Goal: Information Seeking & Learning: Find specific fact

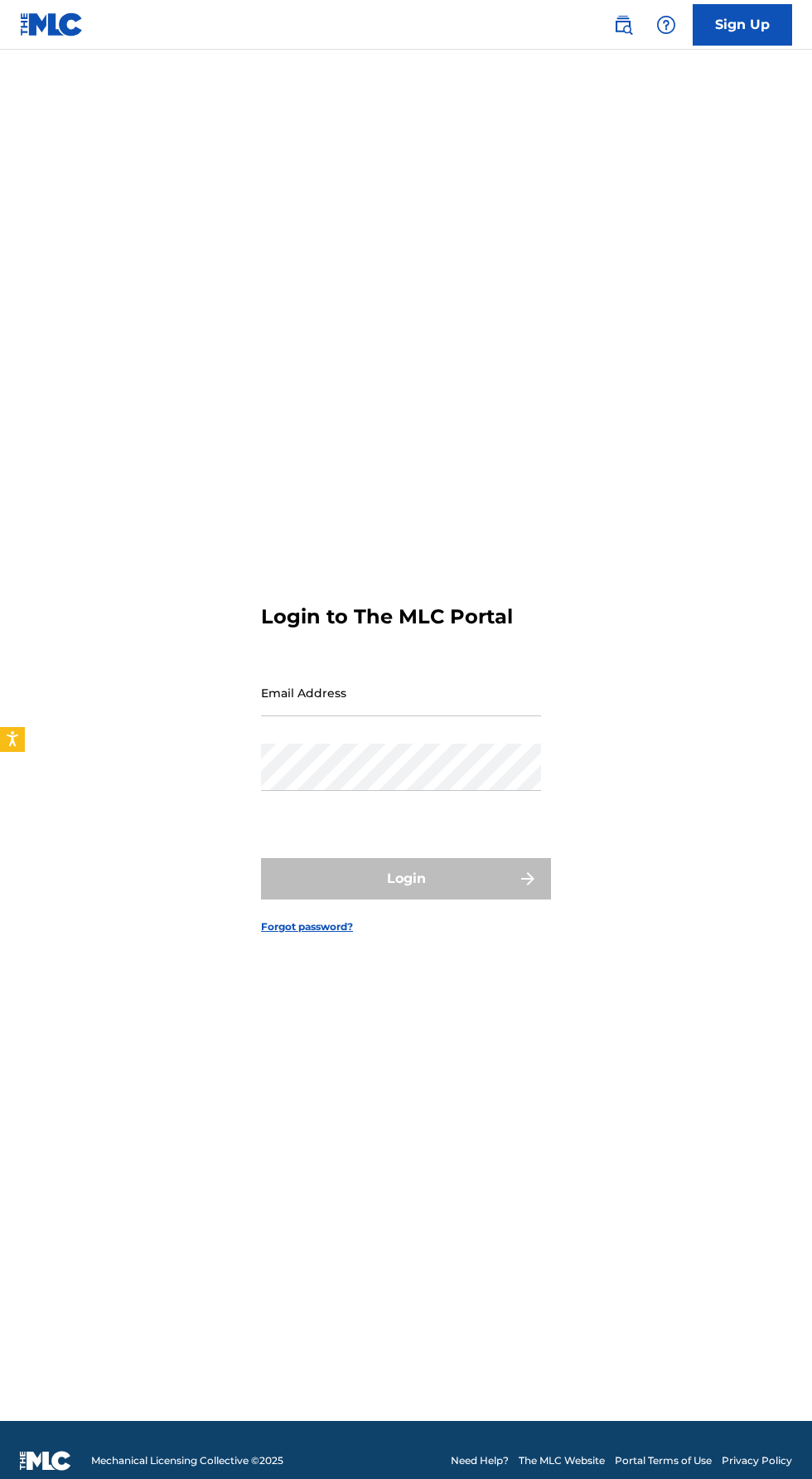
click at [282, 716] on input "Email Address" at bounding box center [400, 692] width 280 height 47
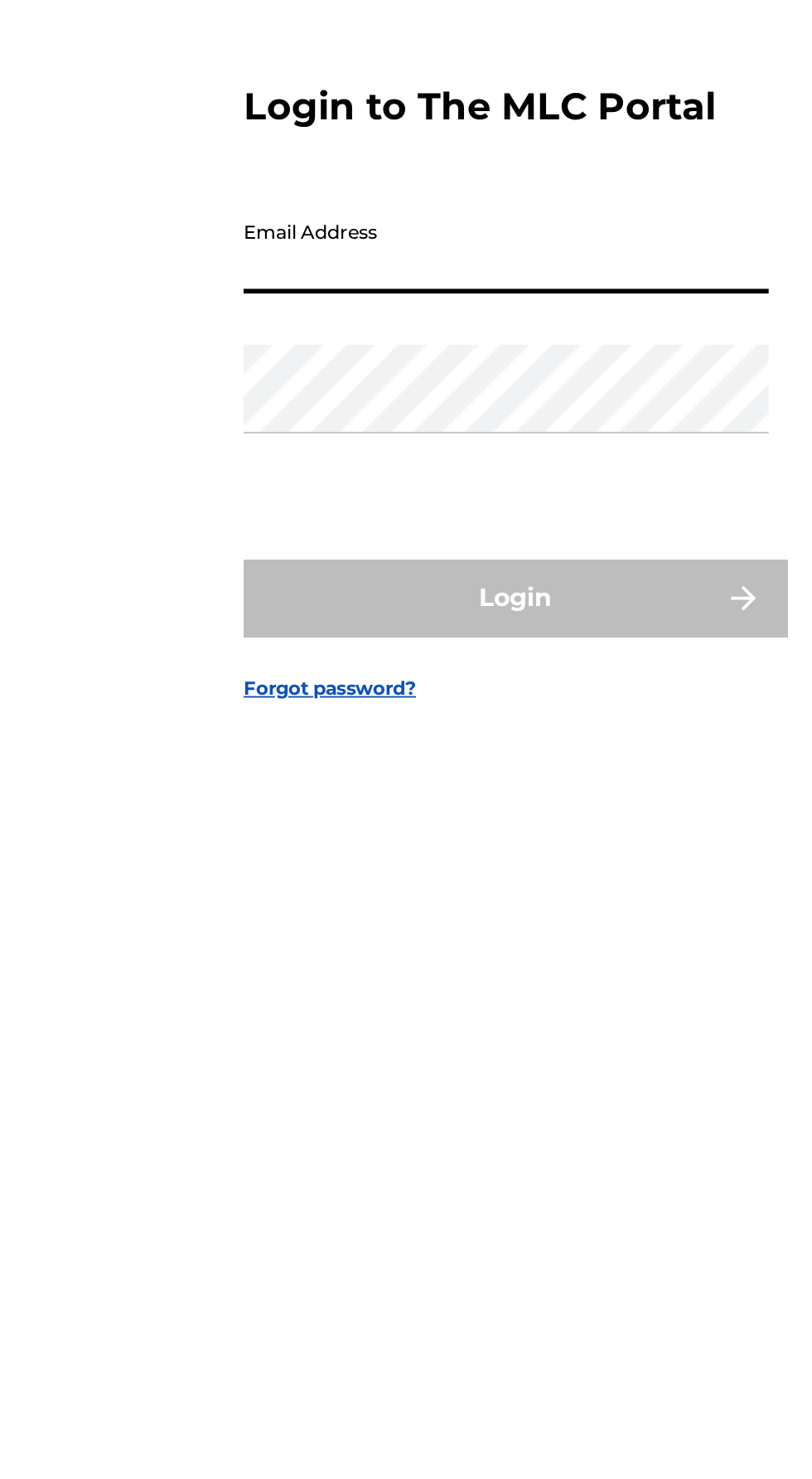
type input "[EMAIL_ADDRESS][DOMAIN_NAME]"
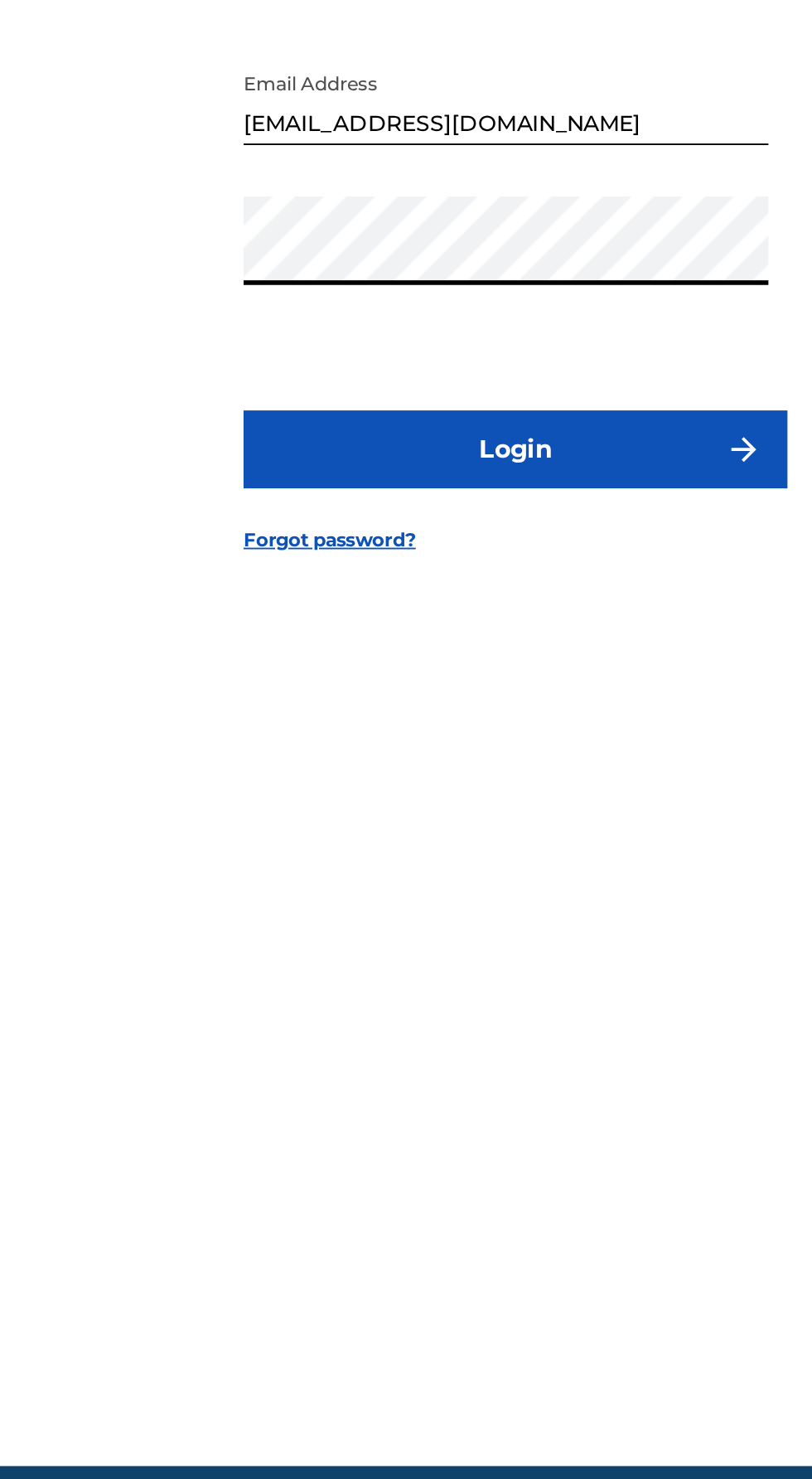
click at [293, 900] on button "Login" at bounding box center [406, 879] width 290 height 41
click at [312, 900] on button "Login" at bounding box center [406, 879] width 290 height 41
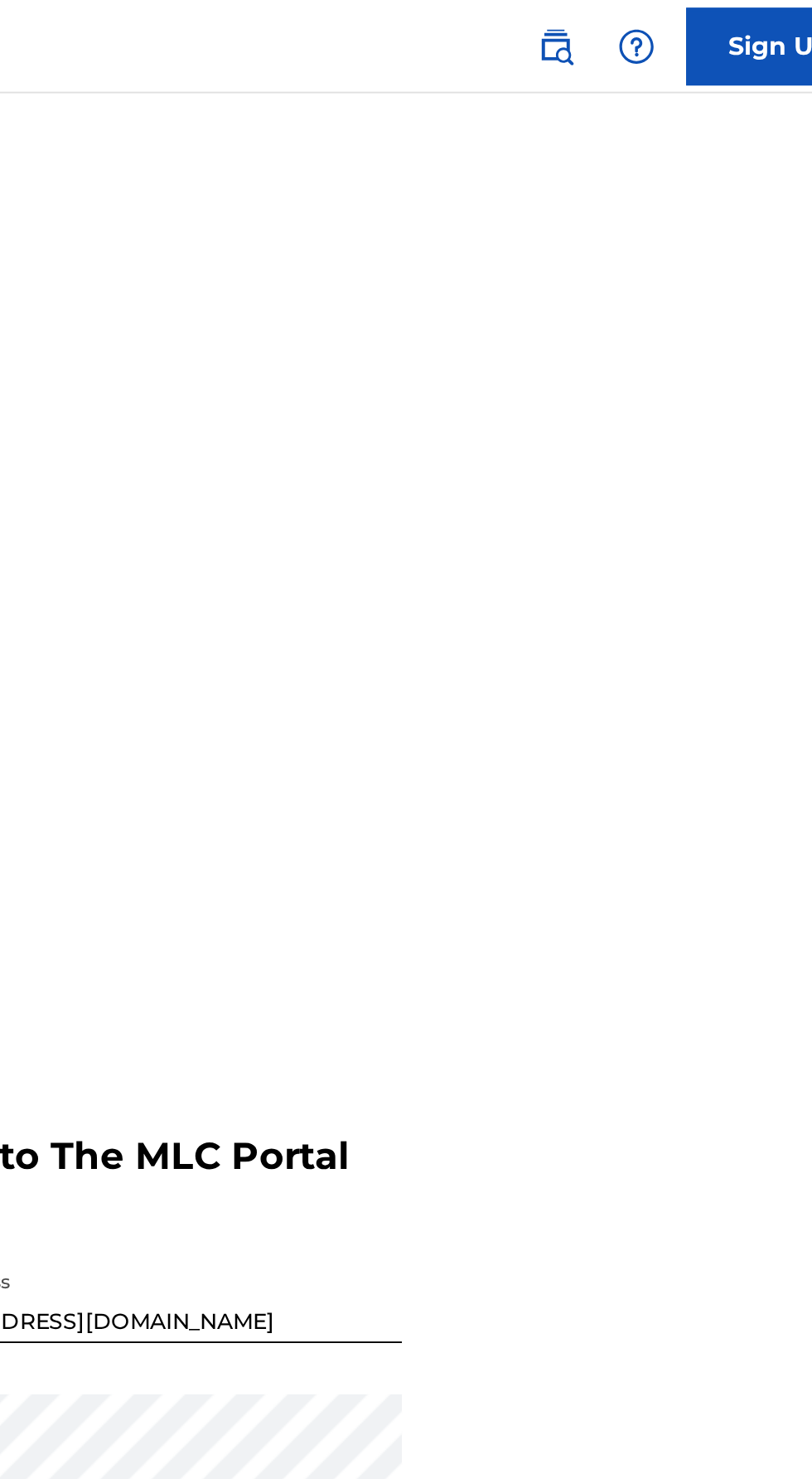
click at [625, 31] on img at bounding box center [623, 24] width 20 height 20
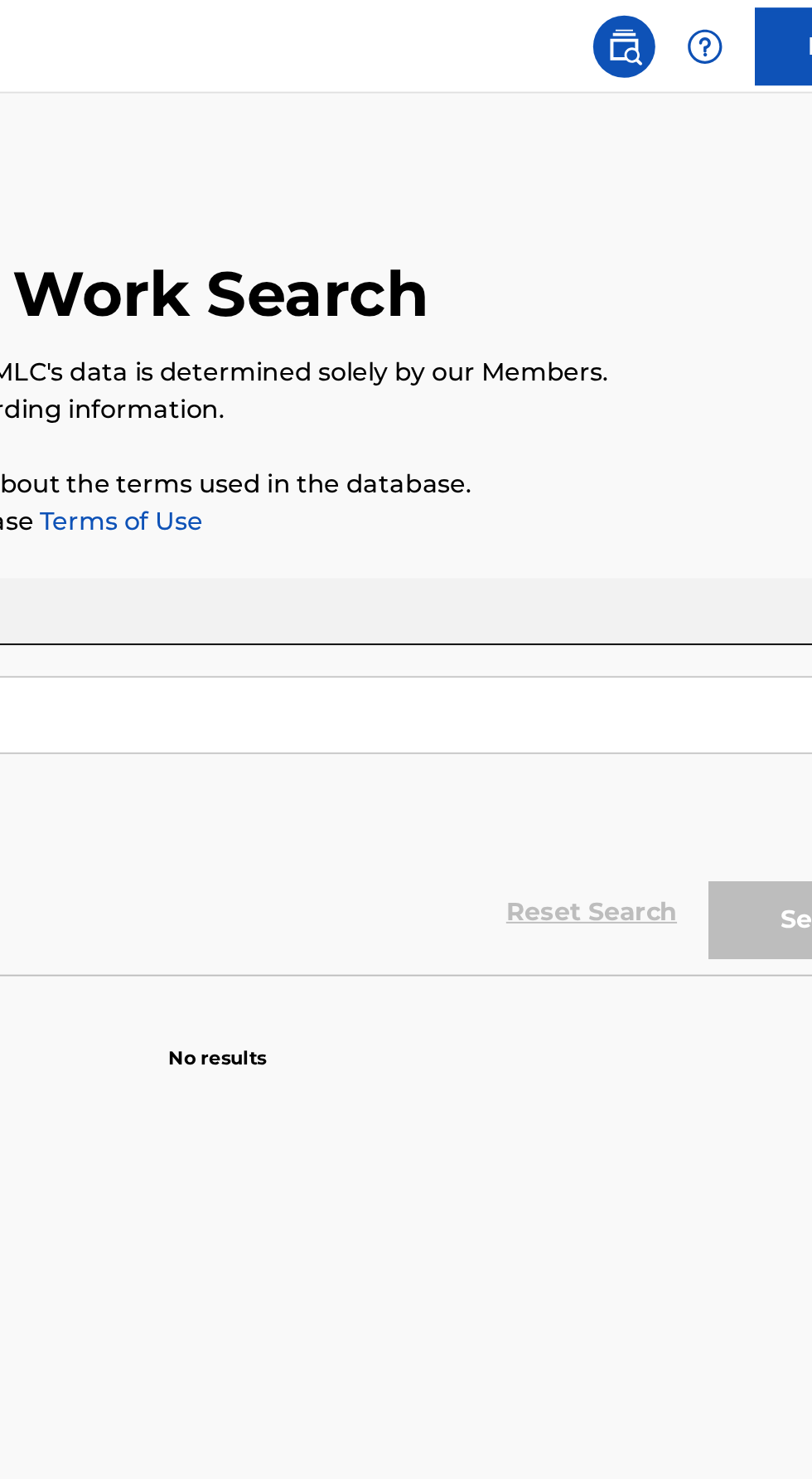
click at [618, 146] on div "The MLC Public Work Search" at bounding box center [406, 148] width 773 height 113
click at [616, 122] on div "The MLC Public Work Search" at bounding box center [406, 148] width 773 height 113
click at [348, 387] on input "Search Form" at bounding box center [507, 381] width 572 height 40
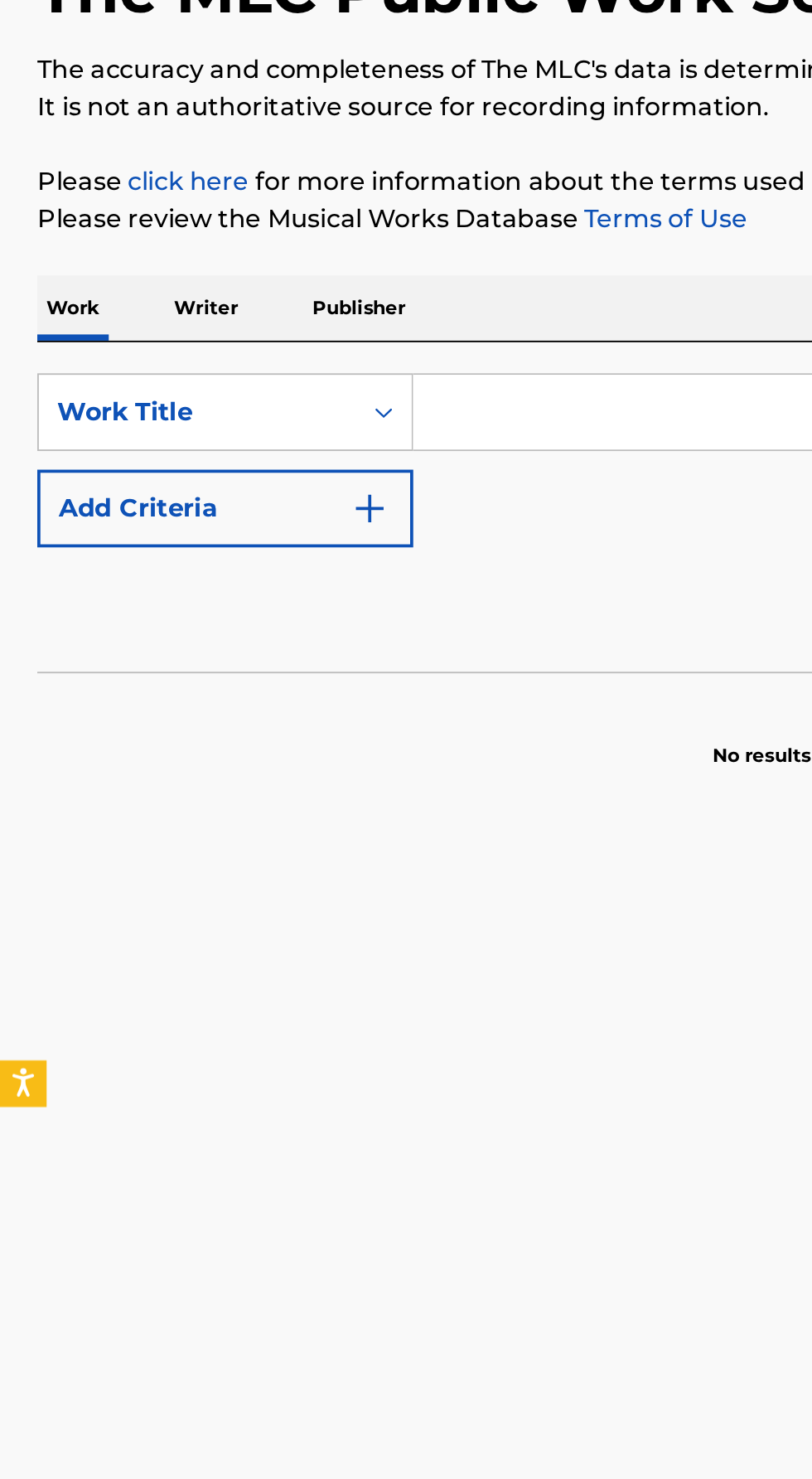
click at [104, 321] on p "Writer" at bounding box center [110, 325] width 44 height 35
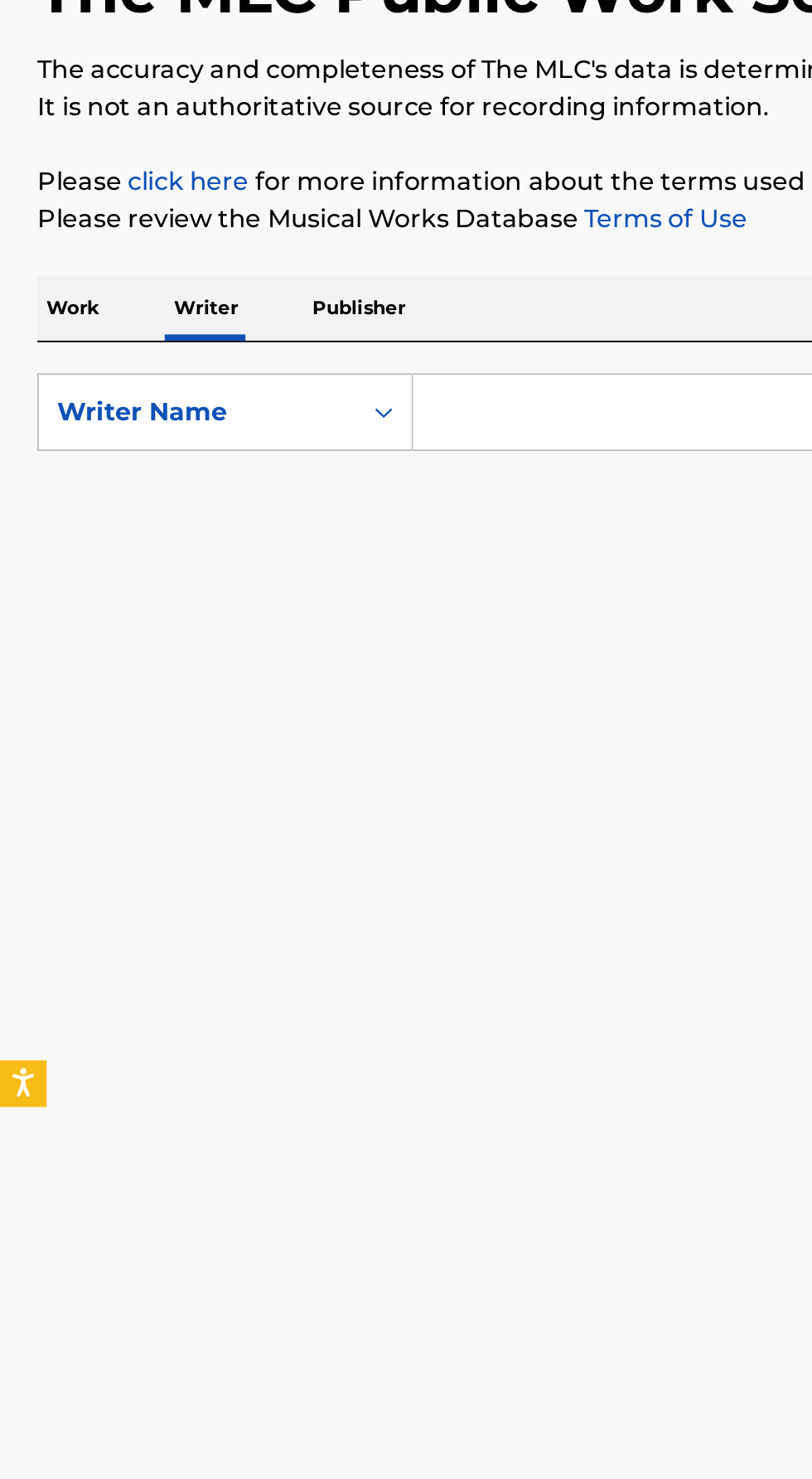
click at [237, 383] on input "Search Form" at bounding box center [507, 381] width 572 height 40
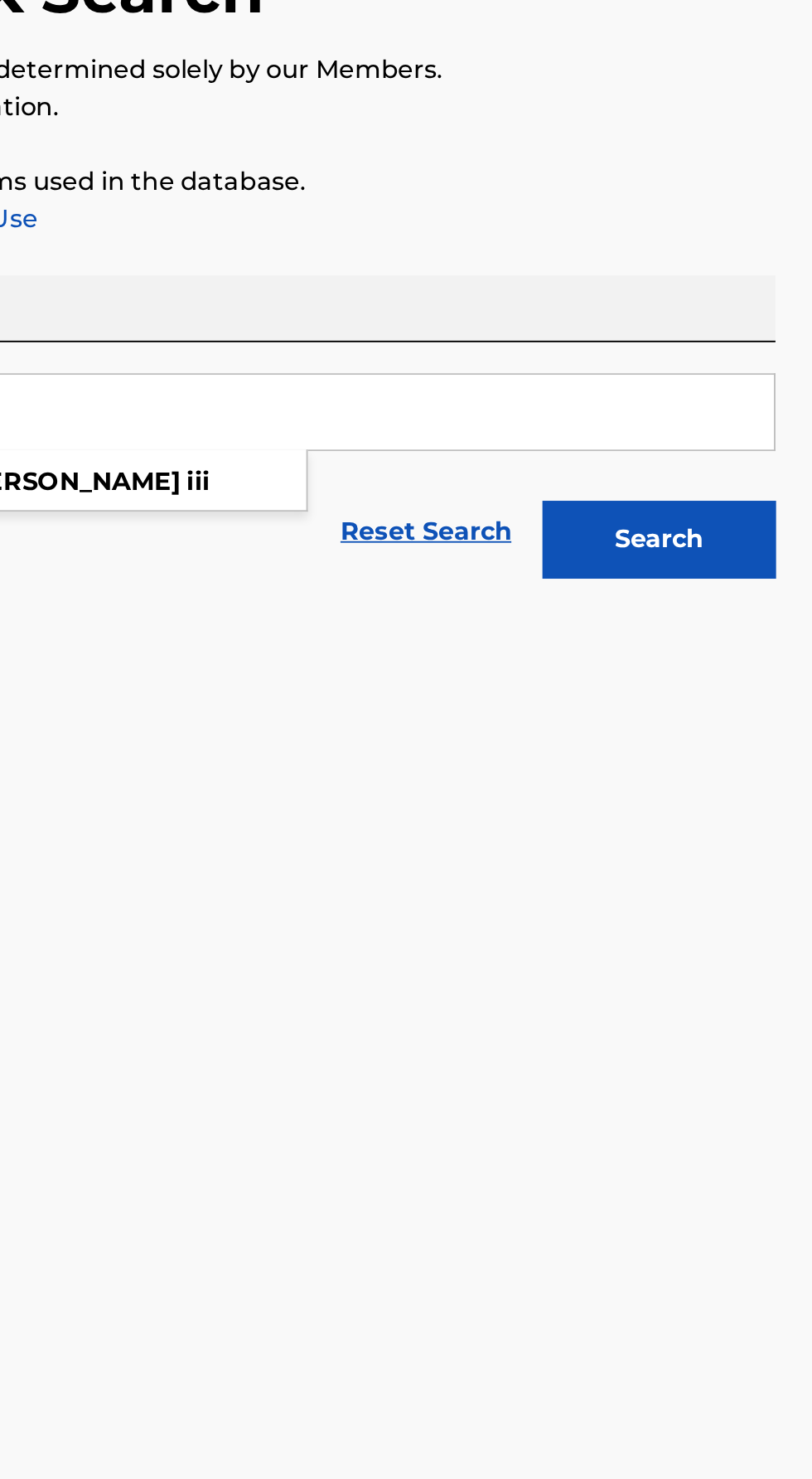
type input "[PERSON_NAME]"
click at [691, 439] on button "Search" at bounding box center [730, 449] width 124 height 41
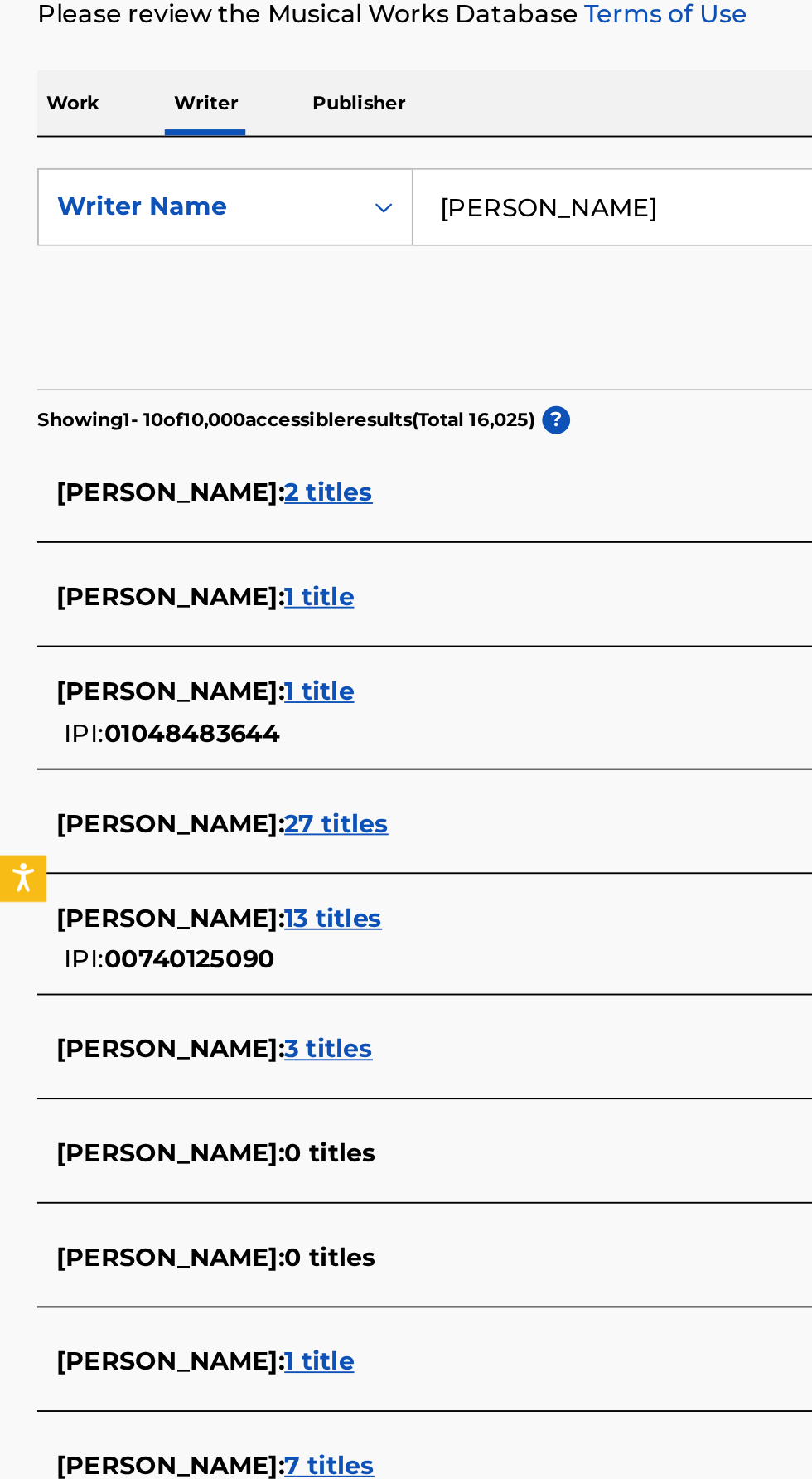
click at [170, 529] on span "2 titles" at bounding box center [175, 533] width 47 height 15
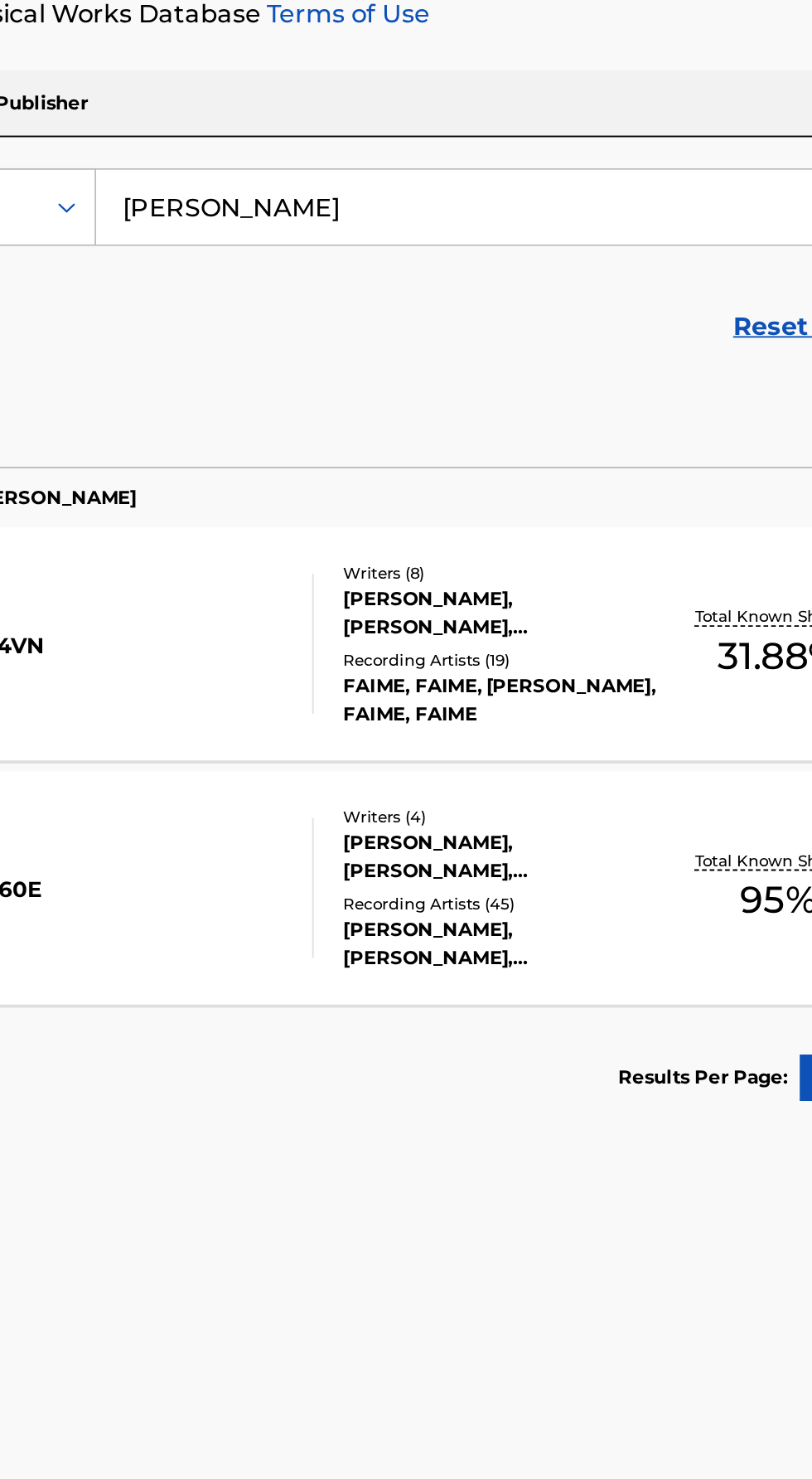
click at [377, 620] on div "Recording Artists ( 19 )" at bounding box center [436, 623] width 168 height 13
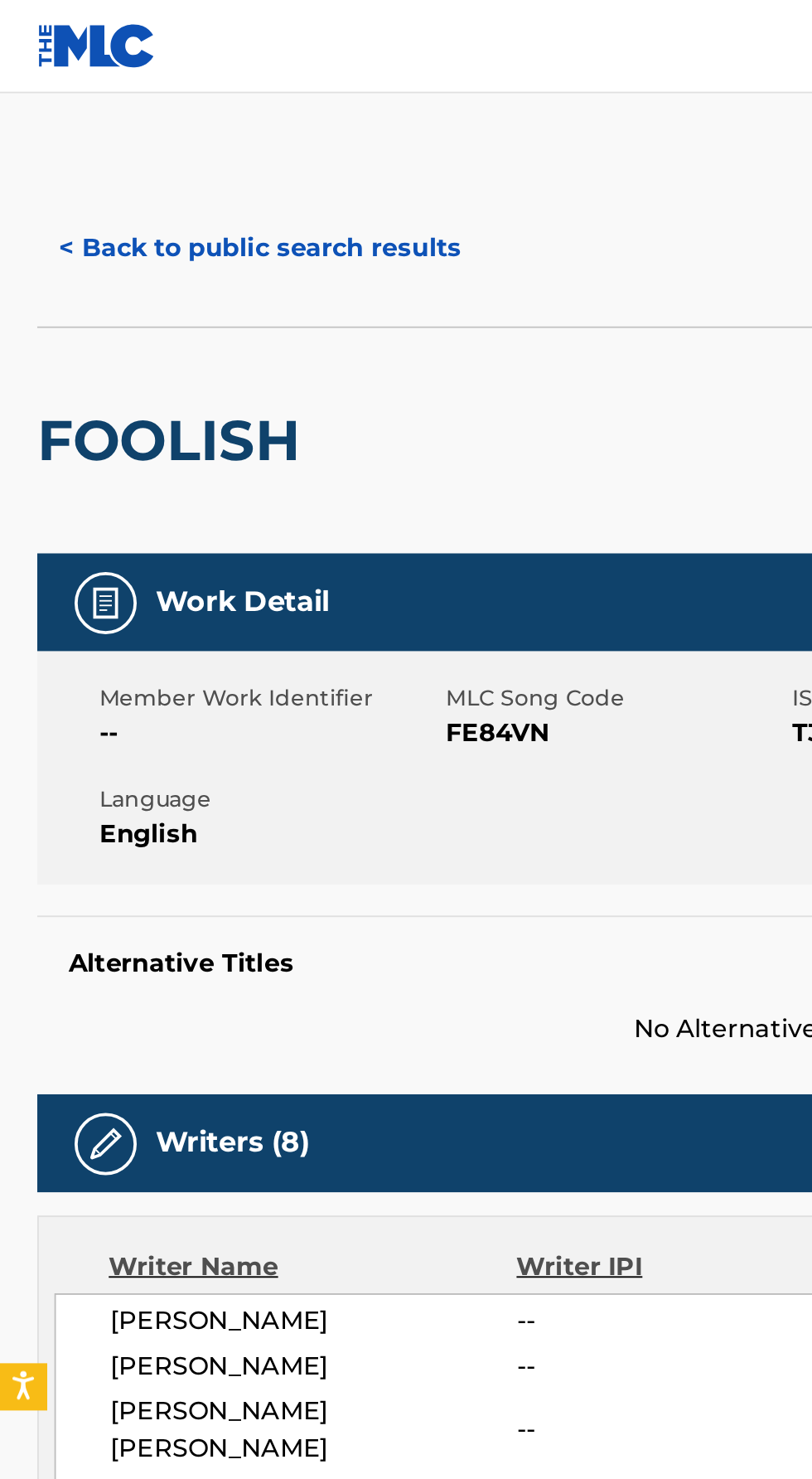
click at [31, 129] on button "< Back to public search results" at bounding box center [139, 133] width 238 height 41
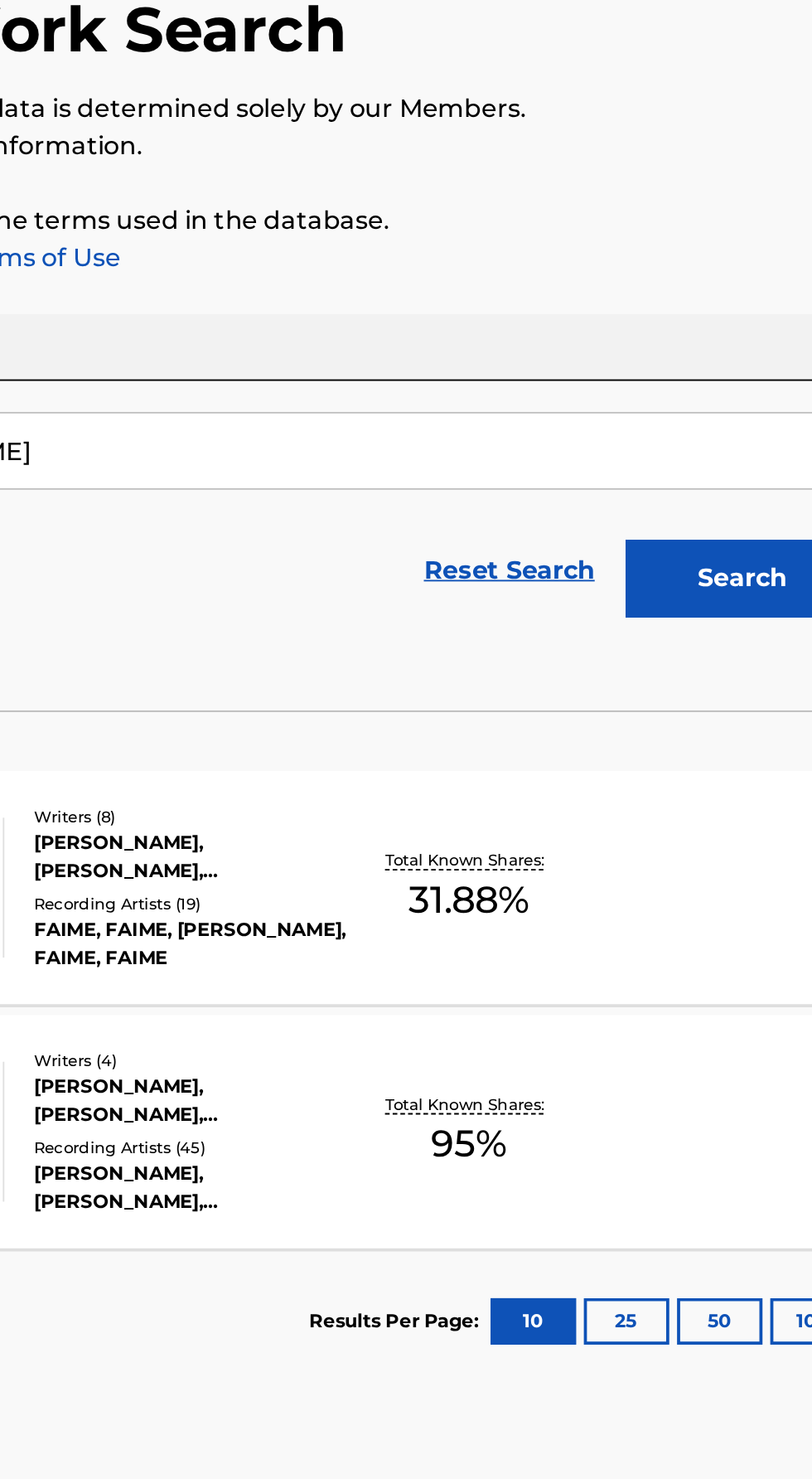
scroll to position [79, 0]
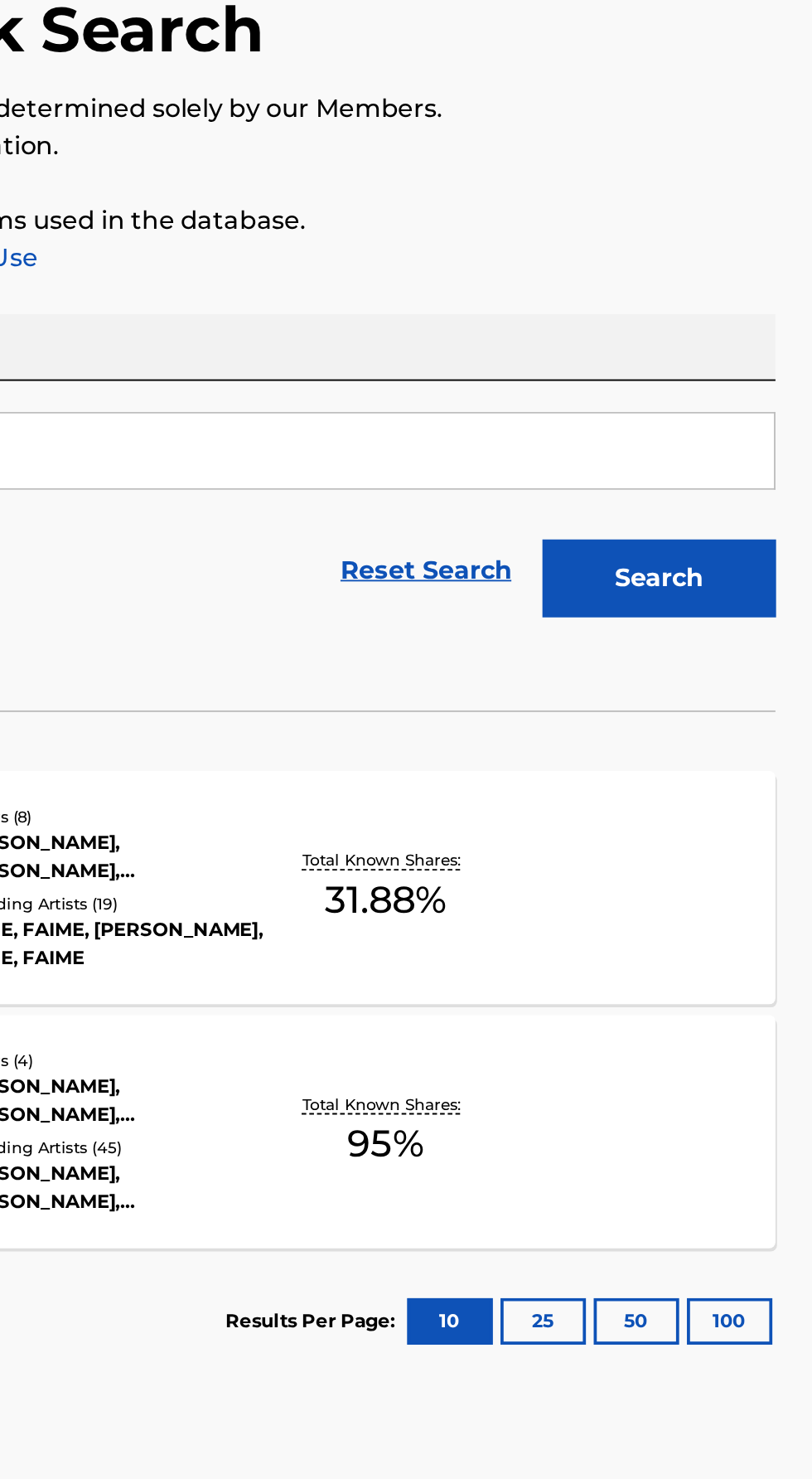
click at [687, 429] on button "Search" at bounding box center [730, 449] width 124 height 41
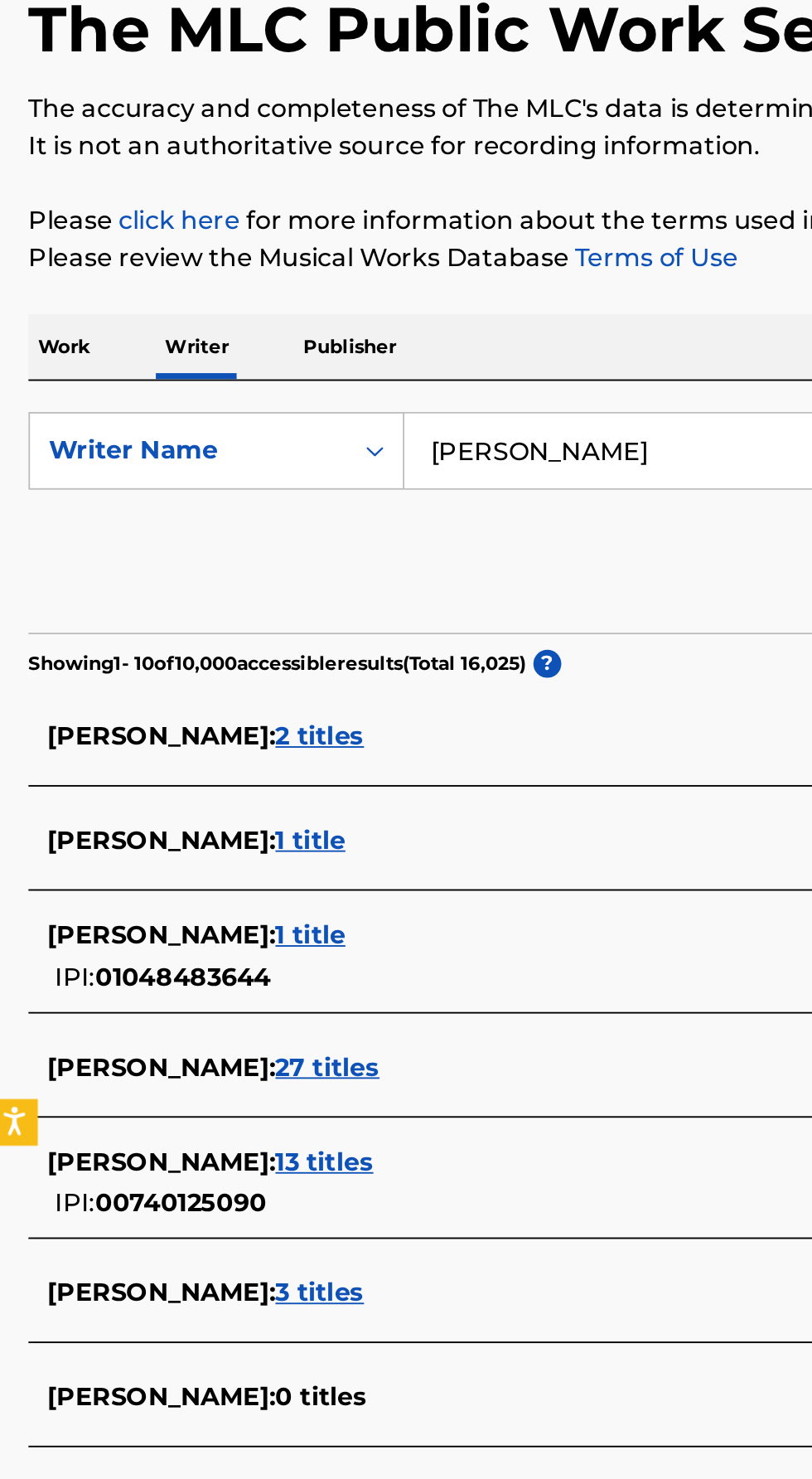
scroll to position [0, 0]
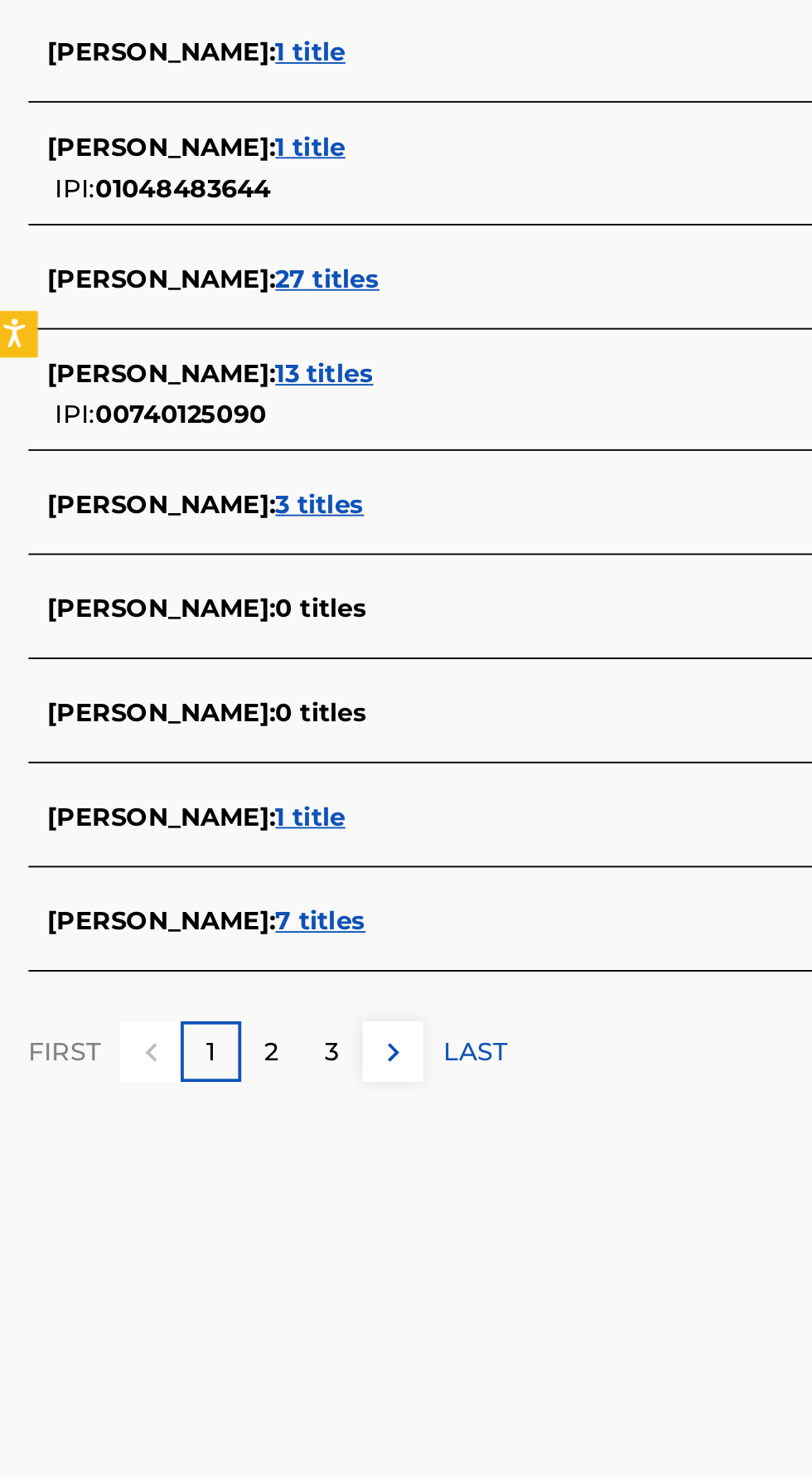
click at [72, 1054] on span "[PERSON_NAME] :" at bounding box center [91, 1053] width 122 height 15
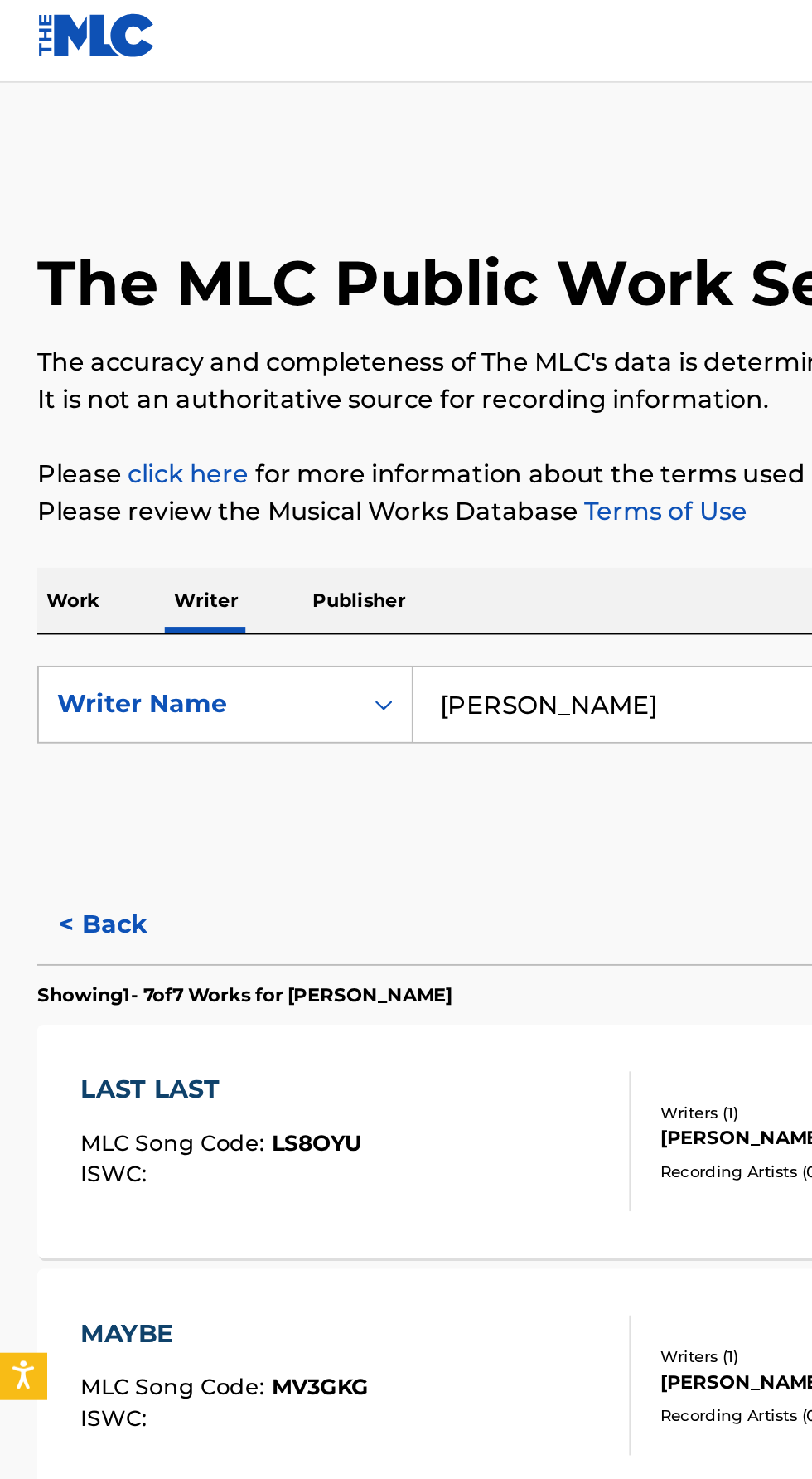
click at [47, 509] on button "< Back" at bounding box center [69, 499] width 99 height 41
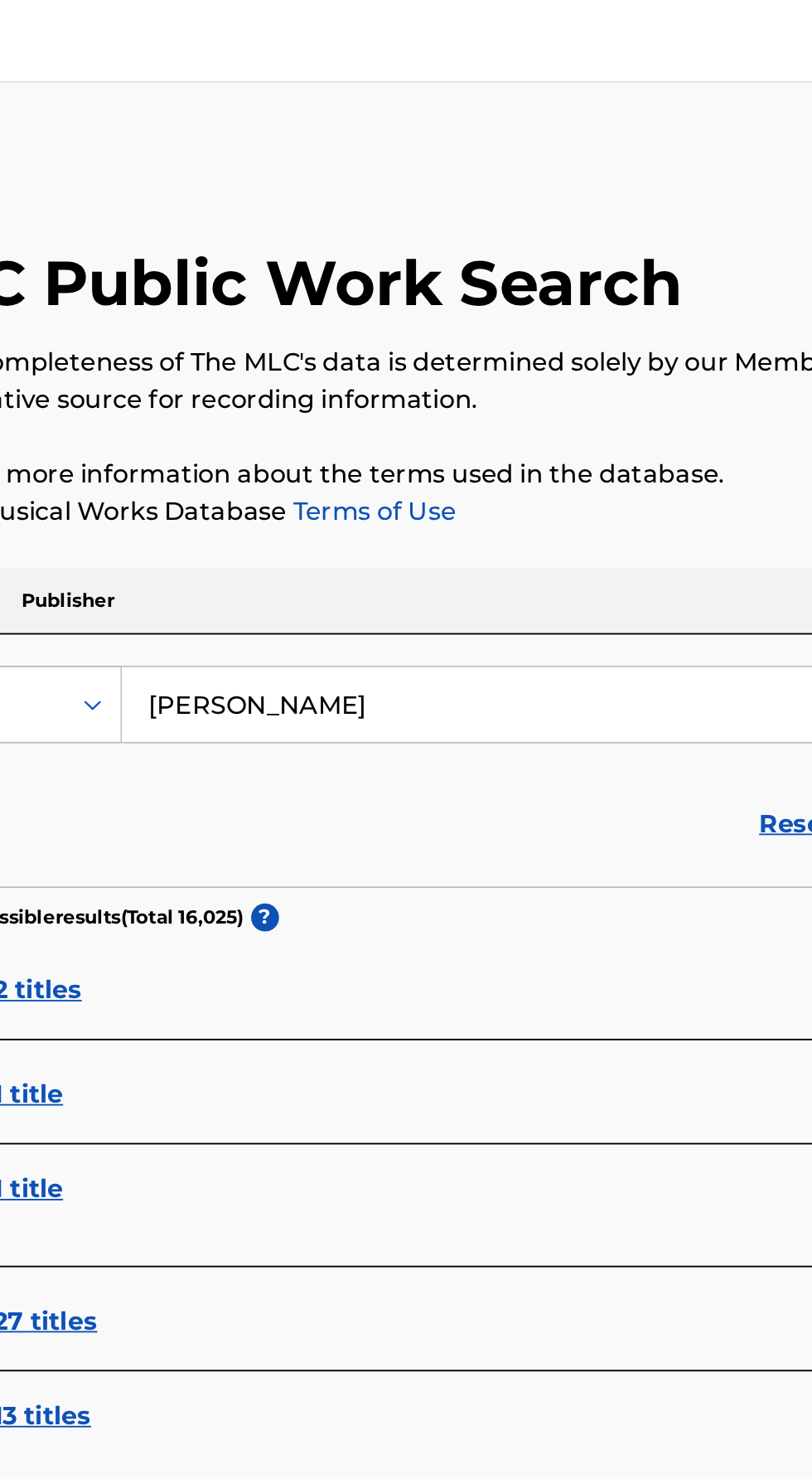
click at [378, 377] on input "[PERSON_NAME]" at bounding box center [507, 381] width 572 height 40
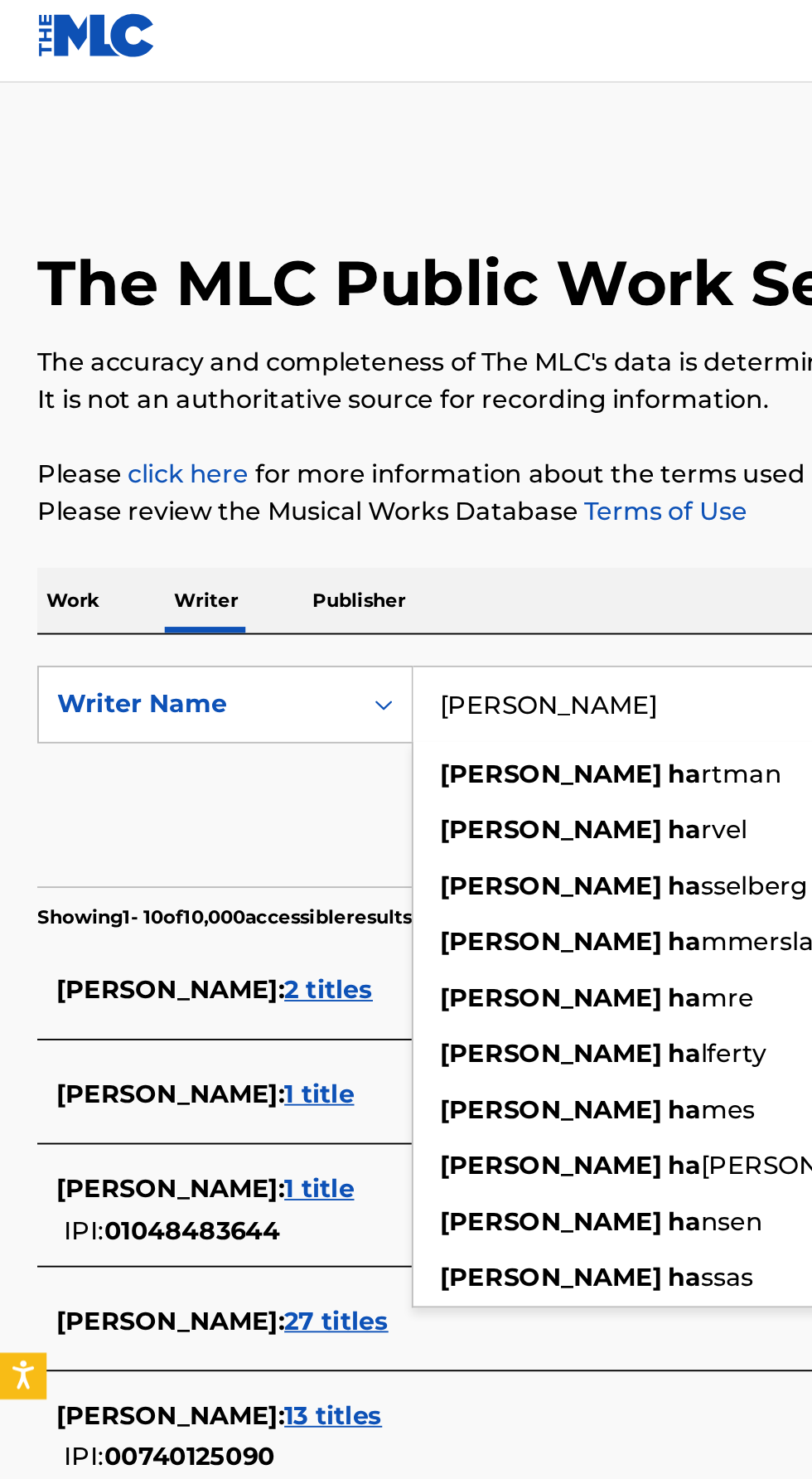
type input "[PERSON_NAME]"
click at [74, 448] on div "Reset Search Search" at bounding box center [406, 445] width 773 height 67
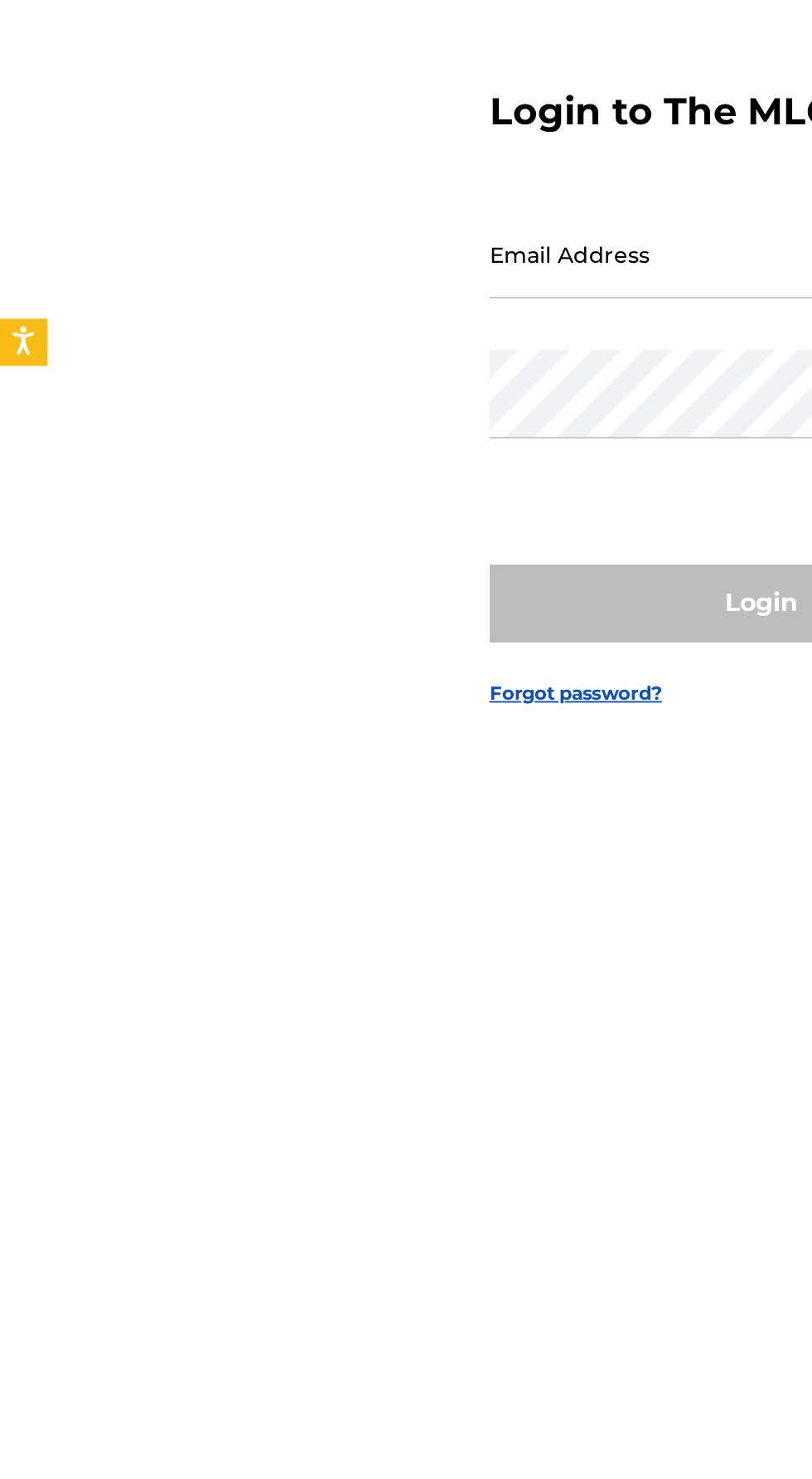
scroll to position [21, 0]
